Goal: Information Seeking & Learning: Learn about a topic

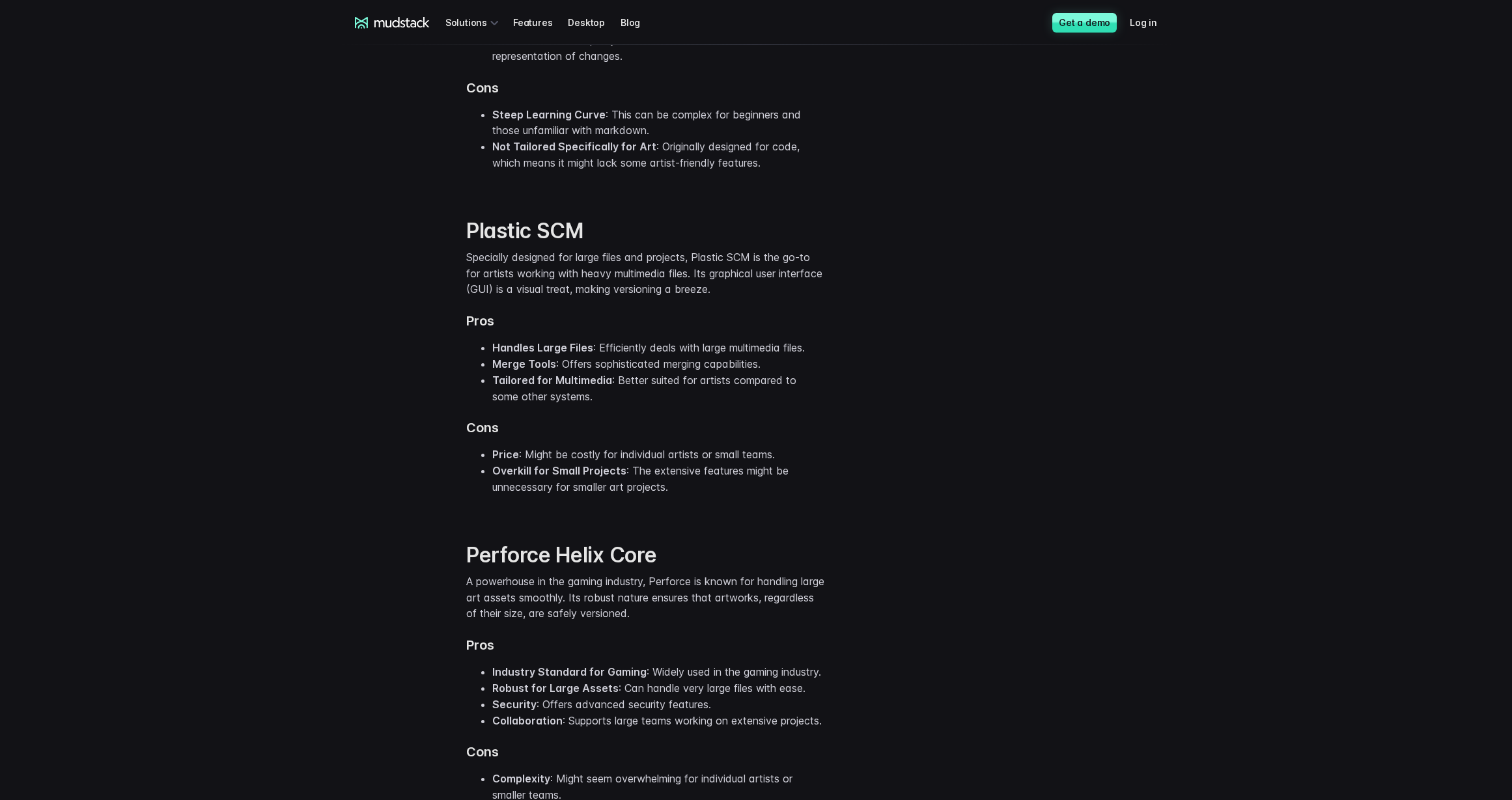
scroll to position [1960, 0]
drag, startPoint x: 602, startPoint y: 227, endPoint x: 432, endPoint y: 228, distance: 170.0
click at [432, 228] on div "Plastic SCM Specially designed for large files and projects, Plastic SCM is the…" at bounding box center [756, 352] width 833 height 324
copy strong "Plastic SCM"
click at [1016, 175] on div "Git for Artists While originally designed for code, Git has become increasingly…" at bounding box center [756, 3] width 833 height 372
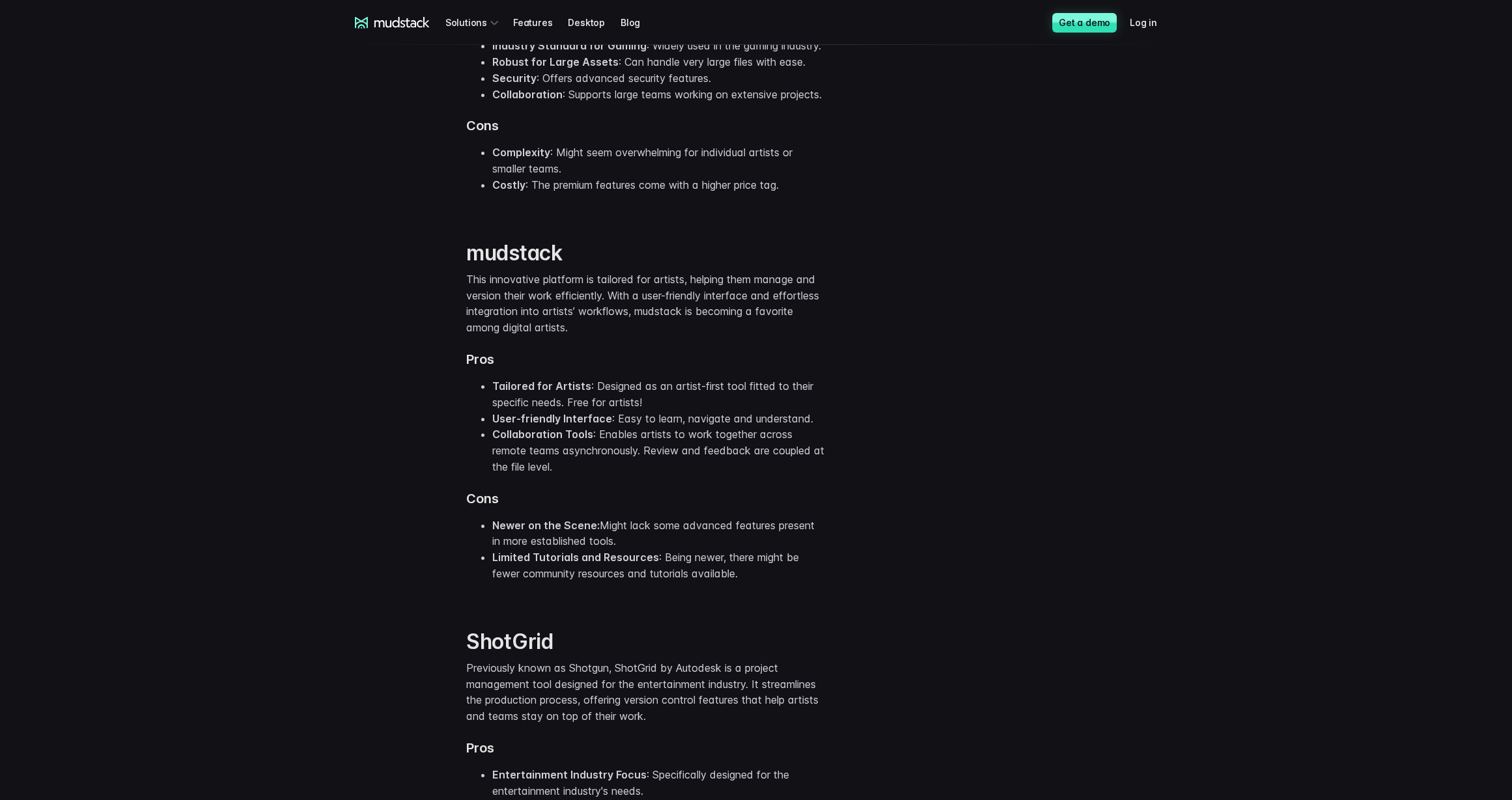
scroll to position [2590, 0]
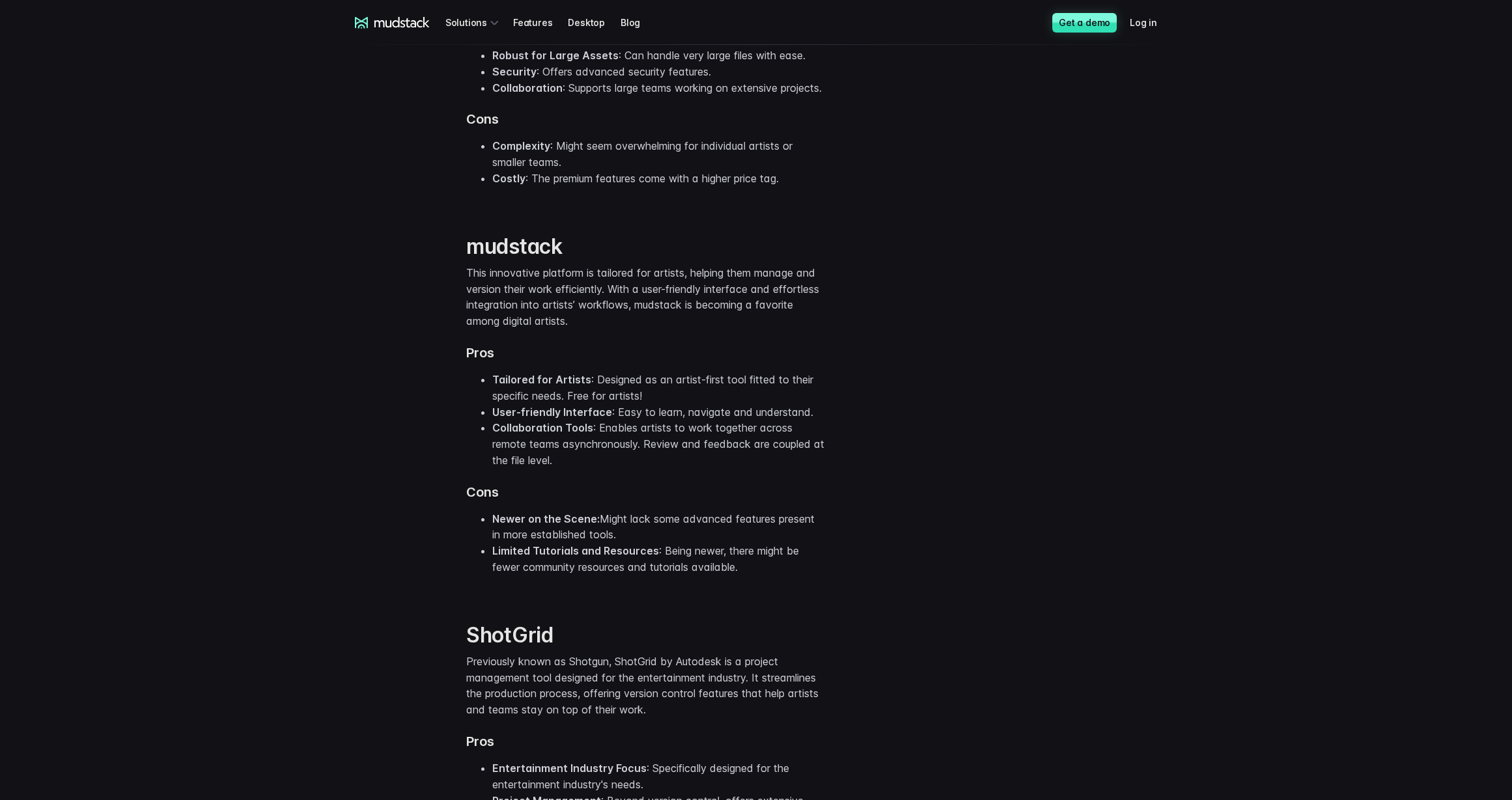
click at [522, 259] on strong "mudstack" at bounding box center [515, 246] width 96 height 25
copy strong "mudstack"
click at [795, 187] on li "Costly : The premium features come with a higher price tag." at bounding box center [658, 178] width 332 height 16
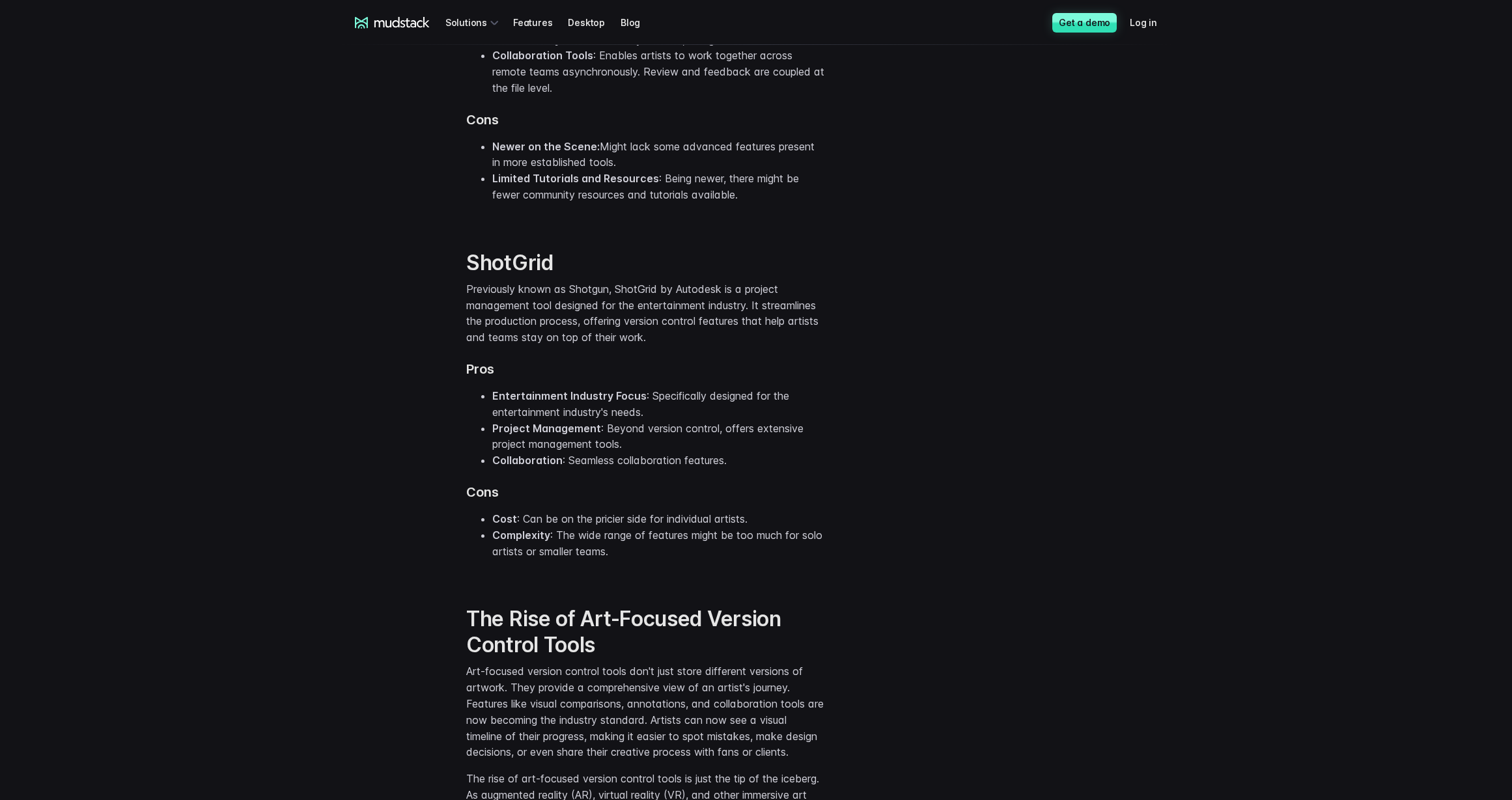
scroll to position [2987, 0]
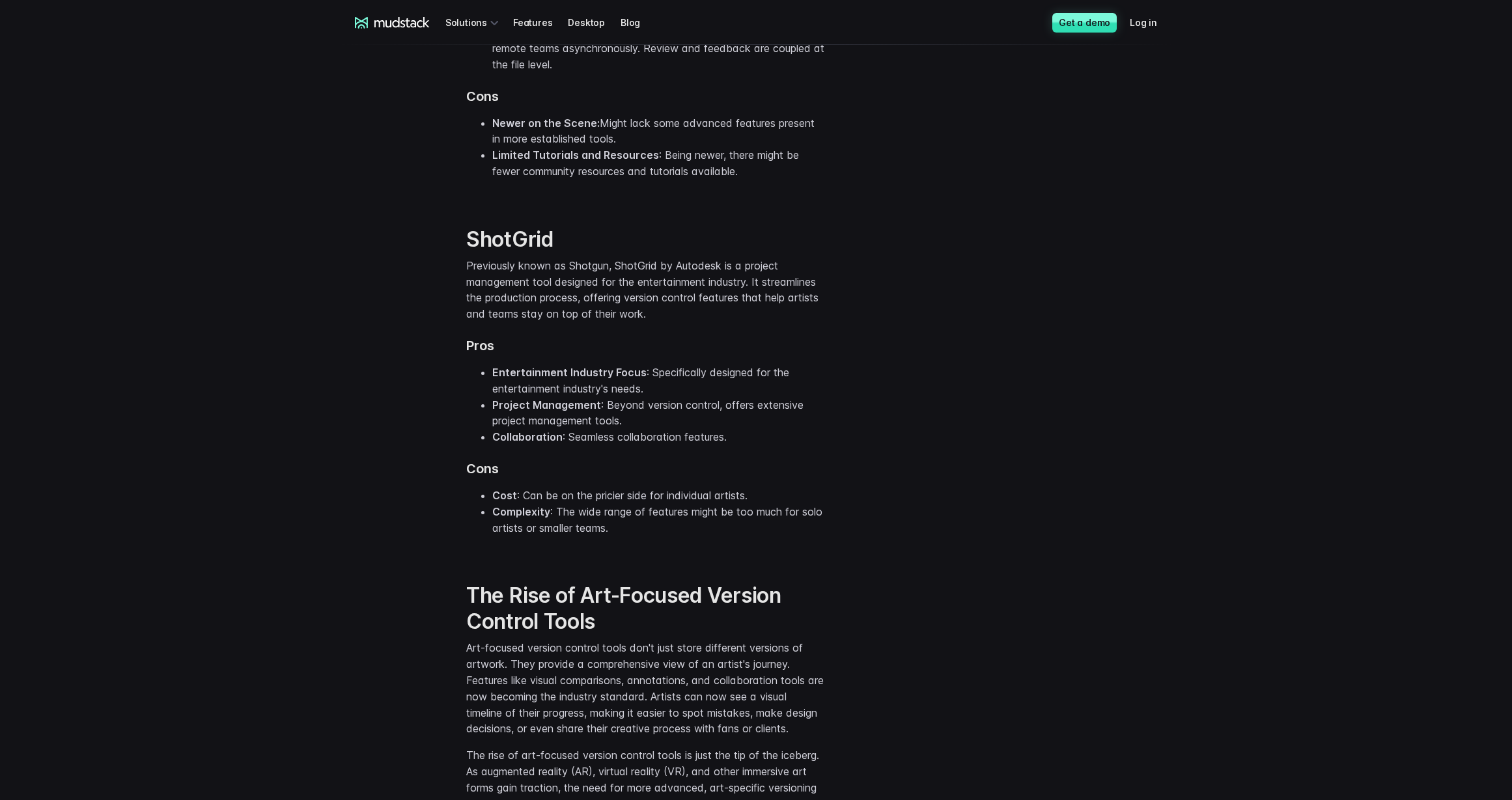
click at [509, 252] on strong "ShotGrid" at bounding box center [510, 239] width 88 height 25
click at [1121, 176] on div "mudstack This innovative platform is tailored for artists, helping them manage …" at bounding box center [756, 6] width 833 height 388
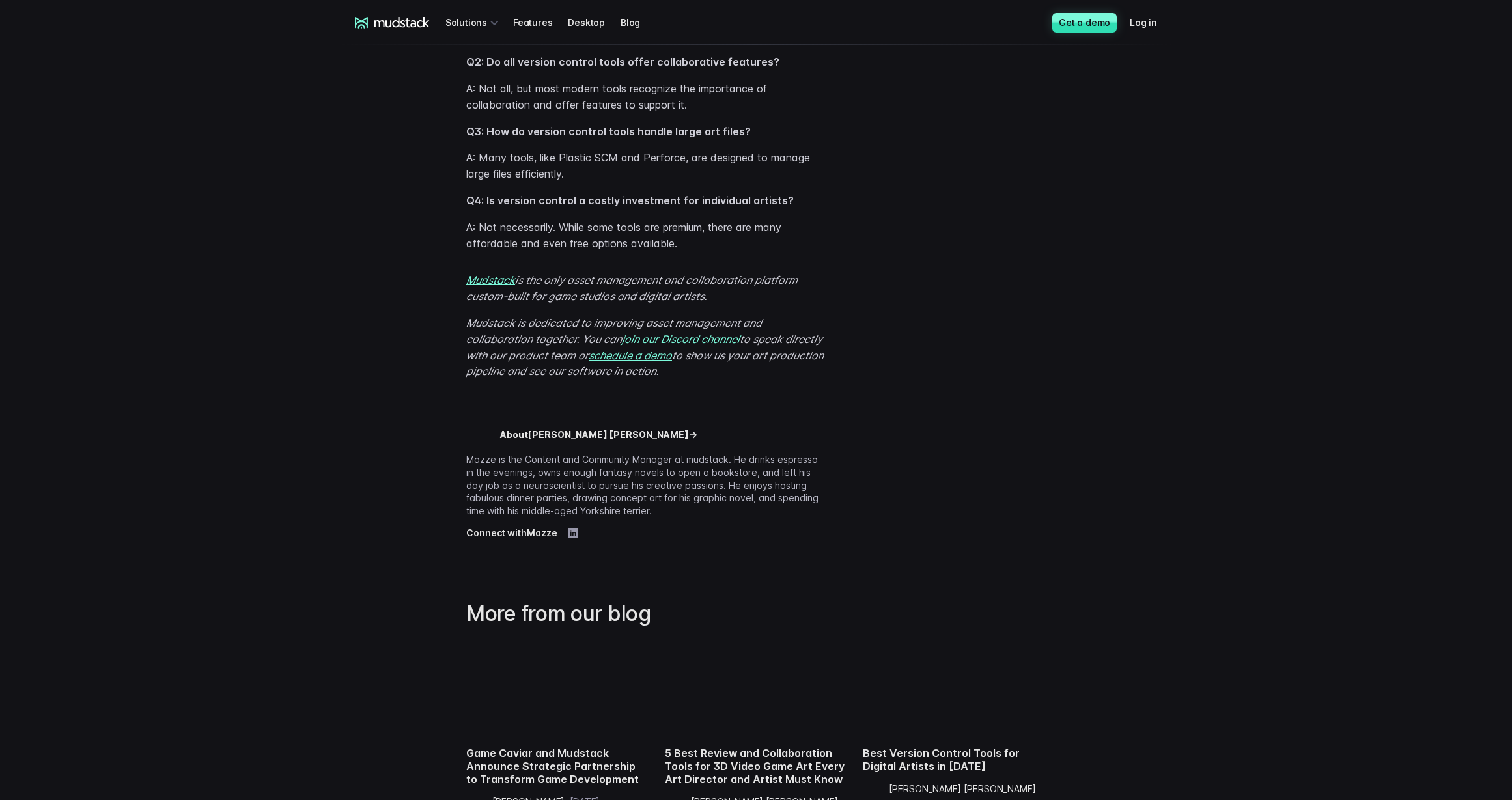
scroll to position [4403, 0]
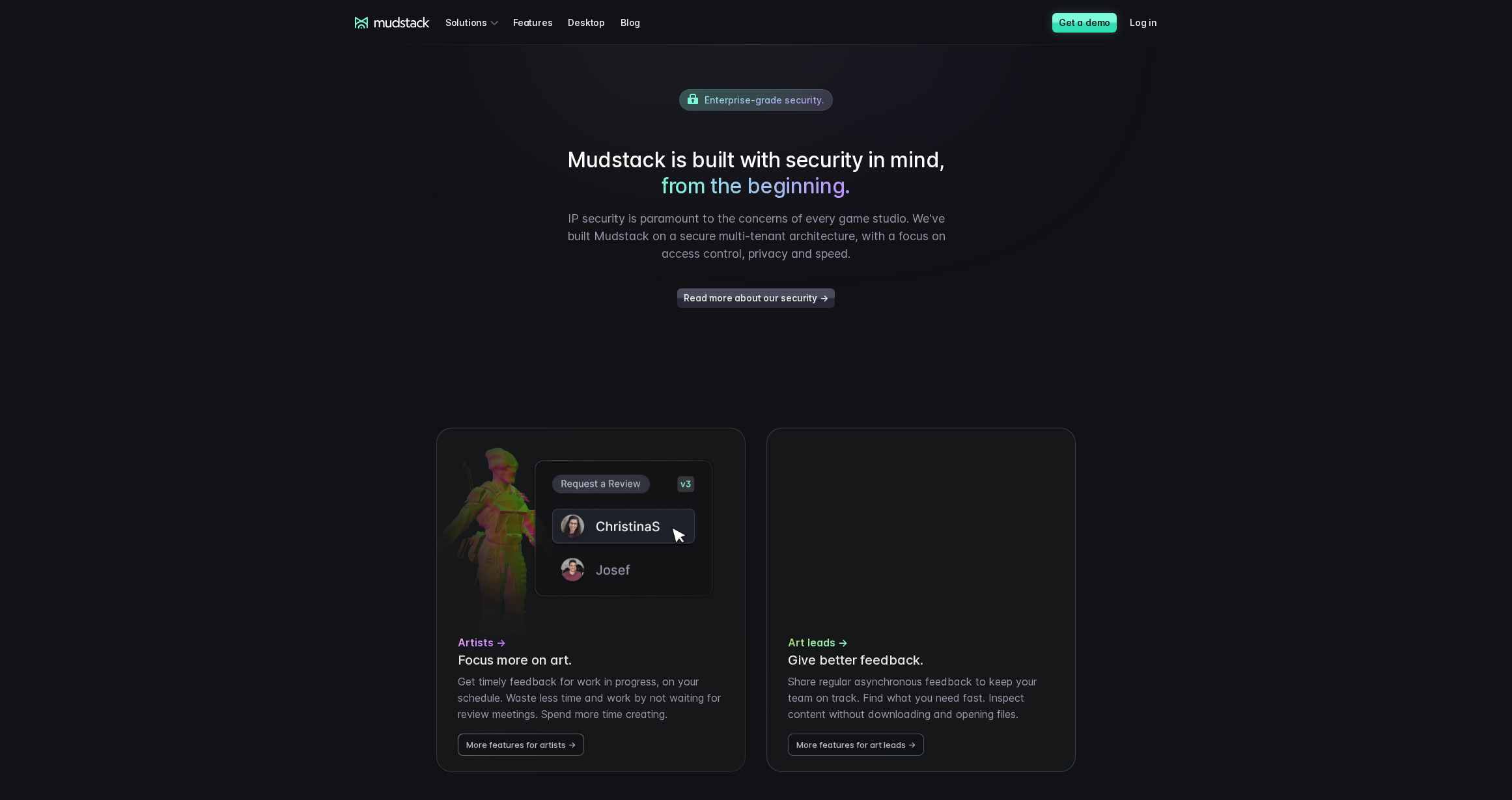
scroll to position [2190, 0]
